Goal: Find specific page/section: Find specific page/section

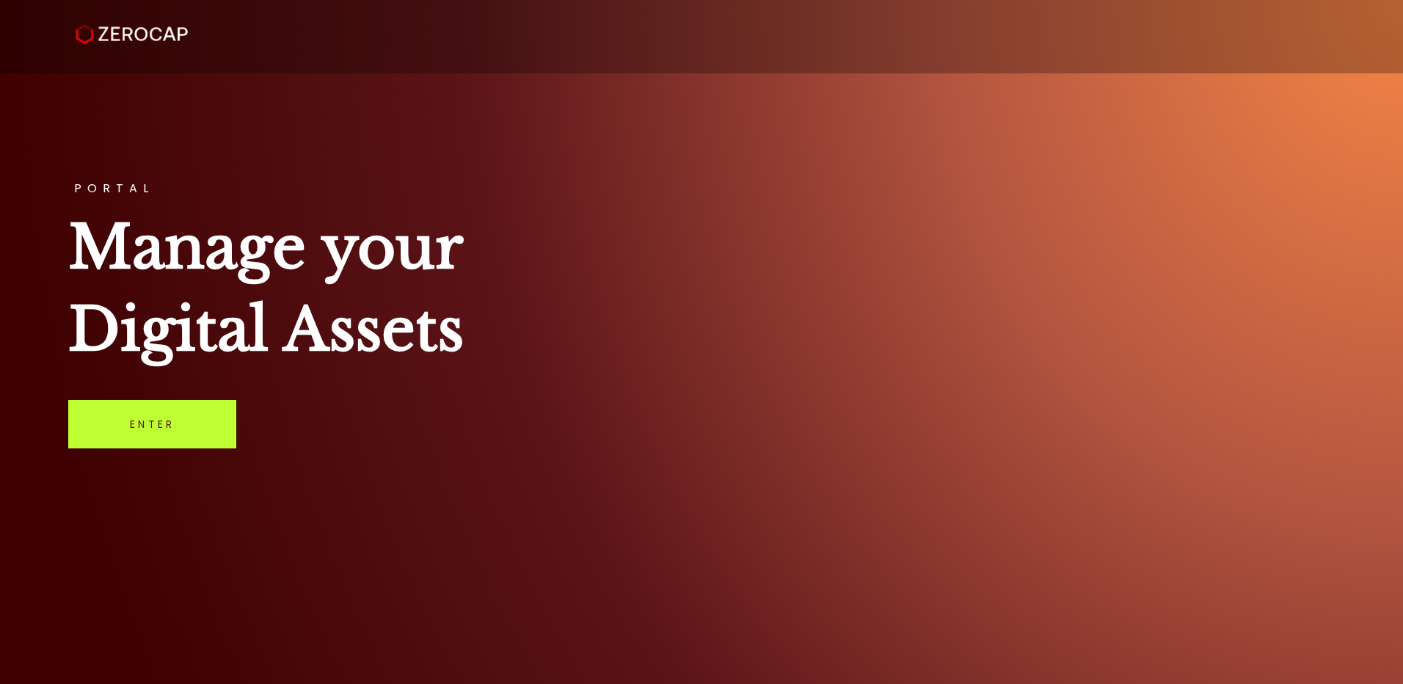
click at [156, 432] on link "Enter" at bounding box center [152, 424] width 168 height 48
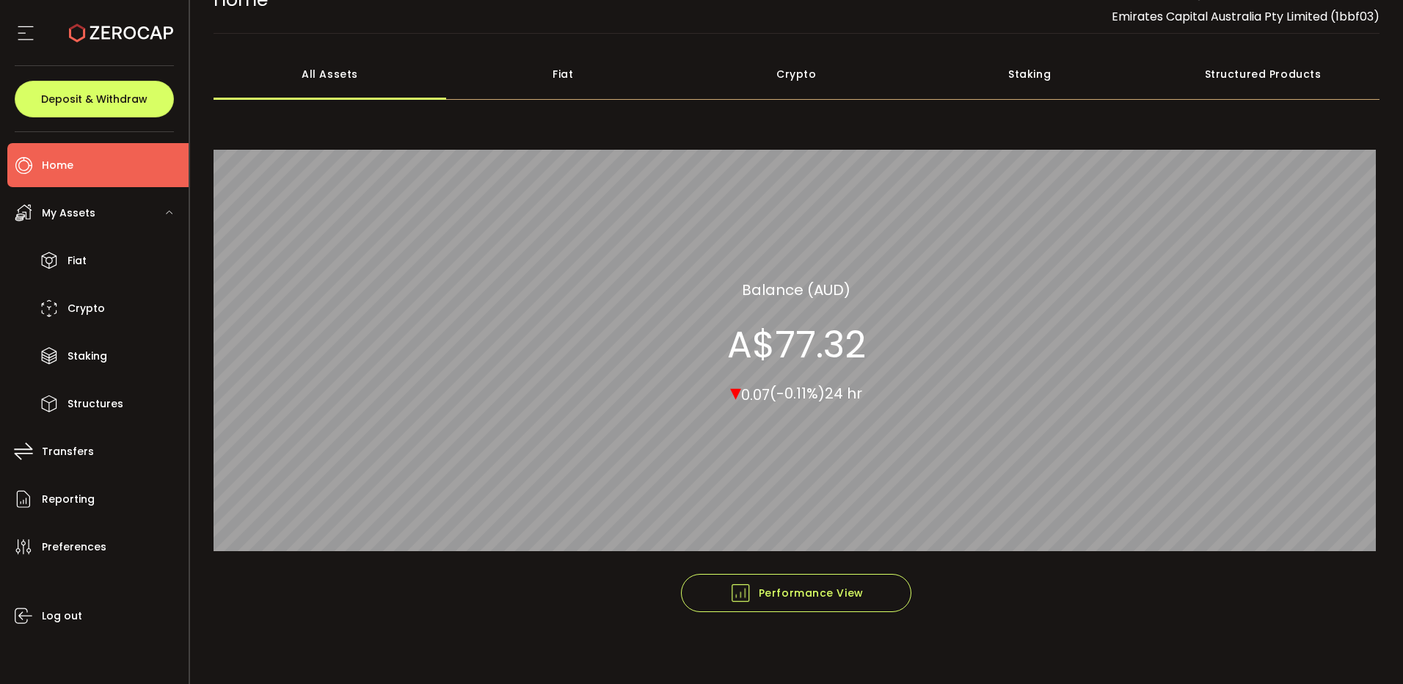
scroll to position [39, 0]
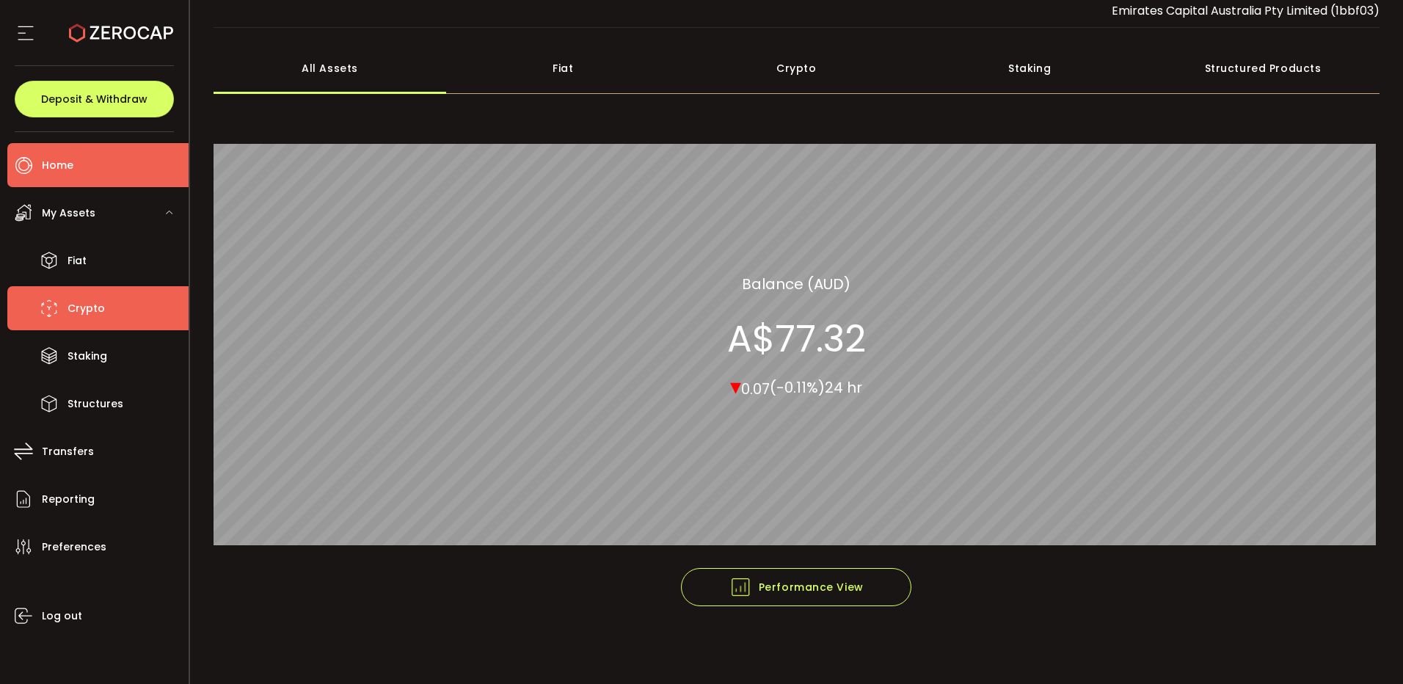
click at [104, 305] on li "Crypto" at bounding box center [97, 308] width 181 height 44
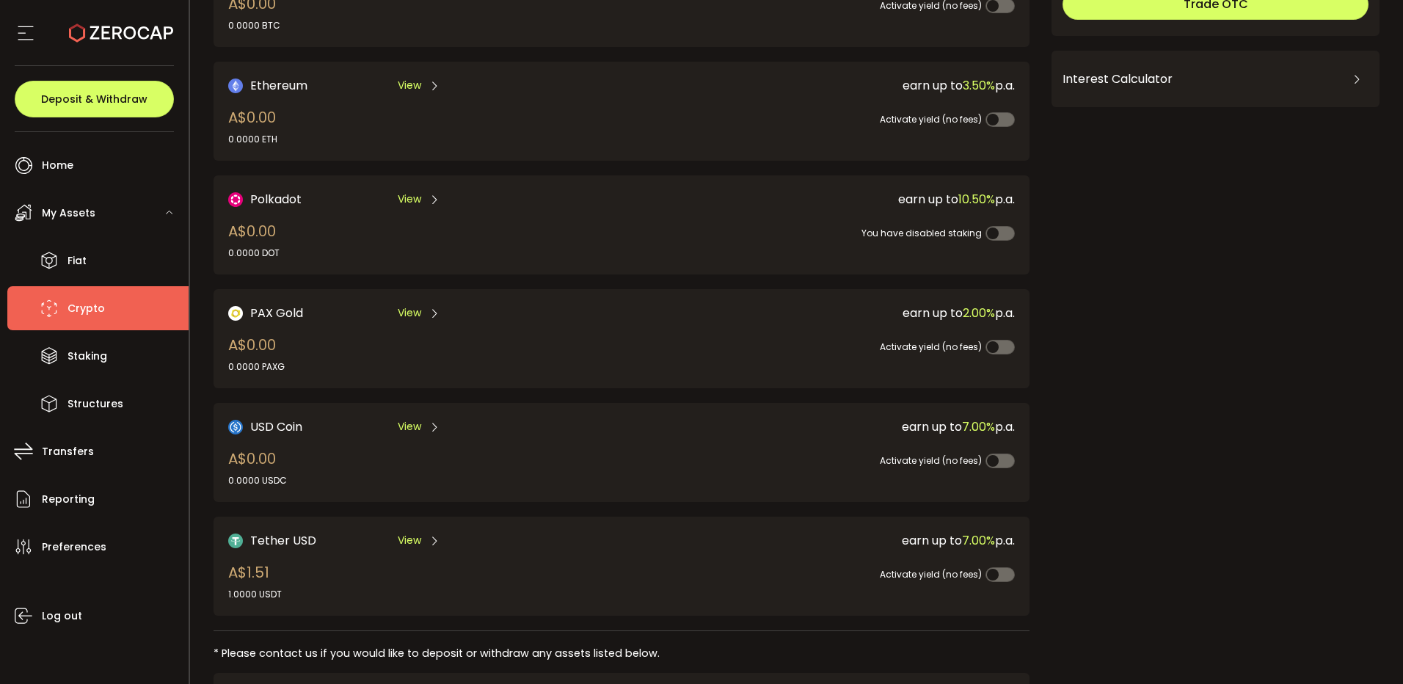
scroll to position [302, 0]
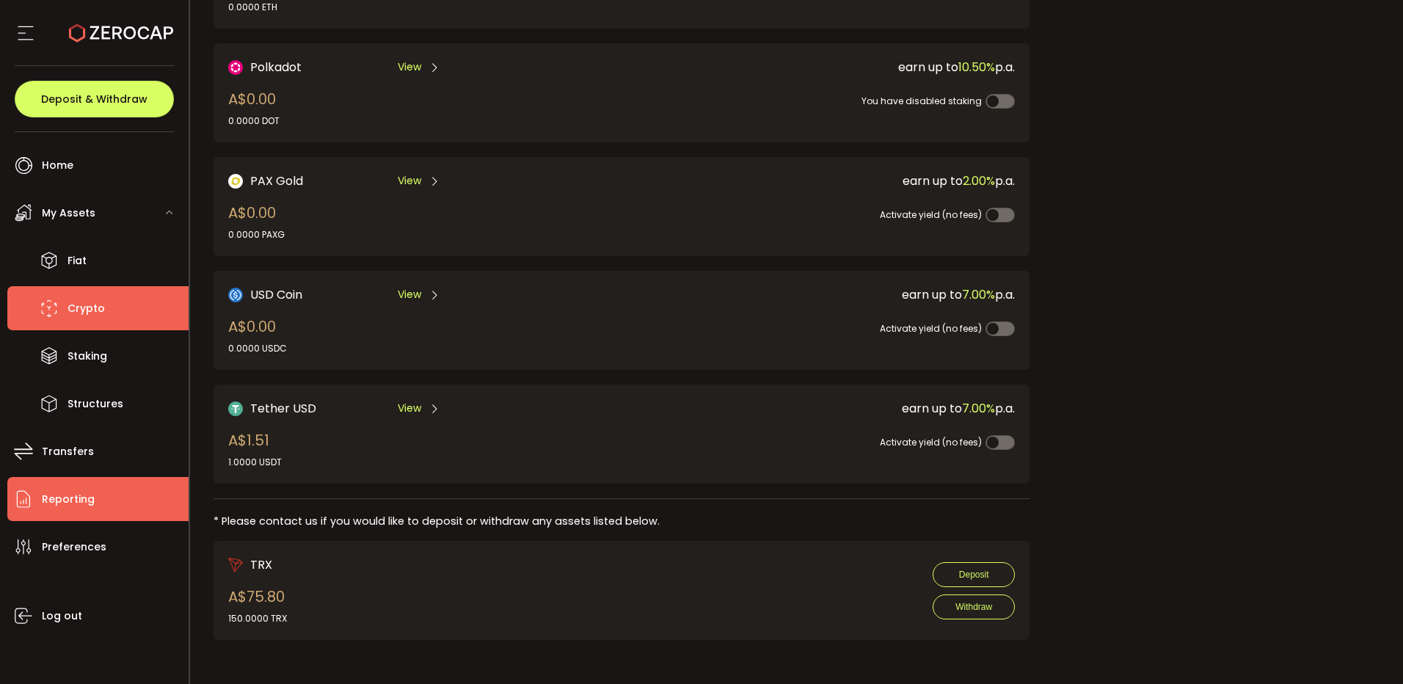
click at [92, 501] on span "Reporting" at bounding box center [68, 499] width 53 height 21
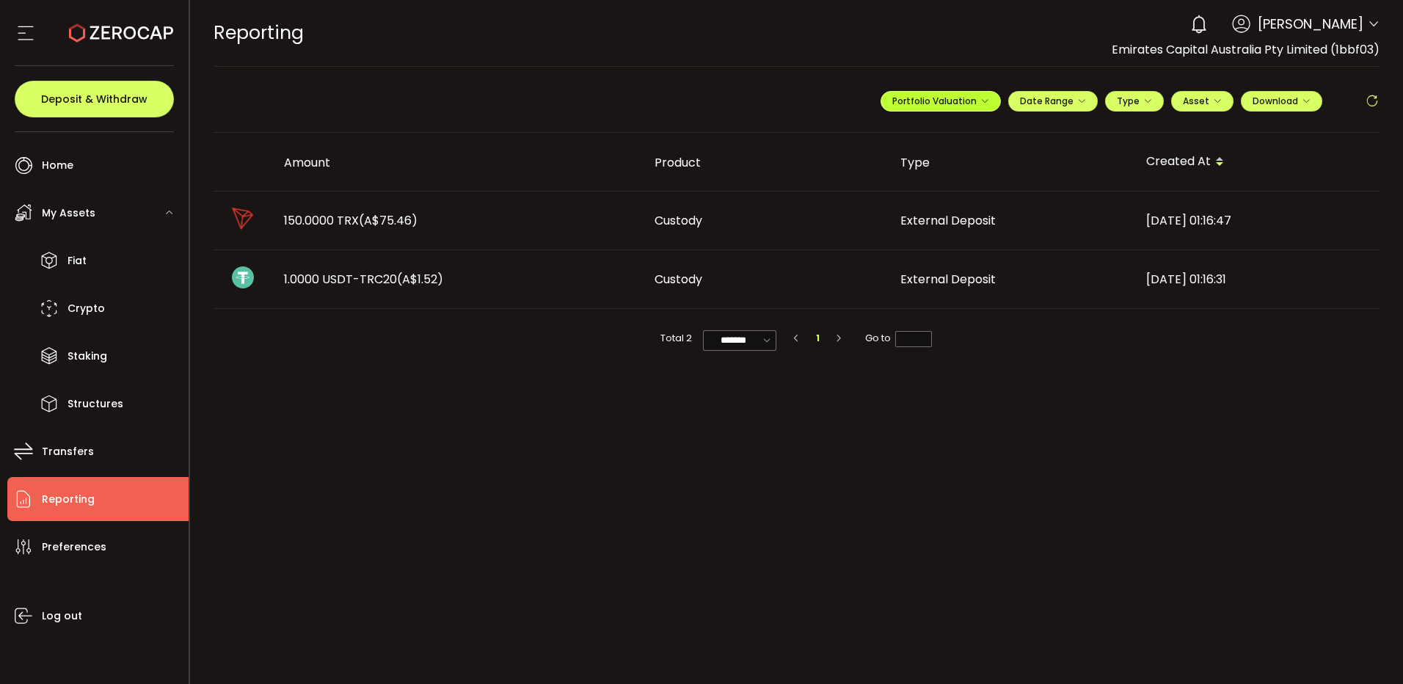
click at [950, 101] on span "Portfolio Valuation" at bounding box center [940, 101] width 97 height 12
click at [979, 130] on span "Portfolio Valuation" at bounding box center [987, 136] width 81 height 13
